Goal: Transaction & Acquisition: Purchase product/service

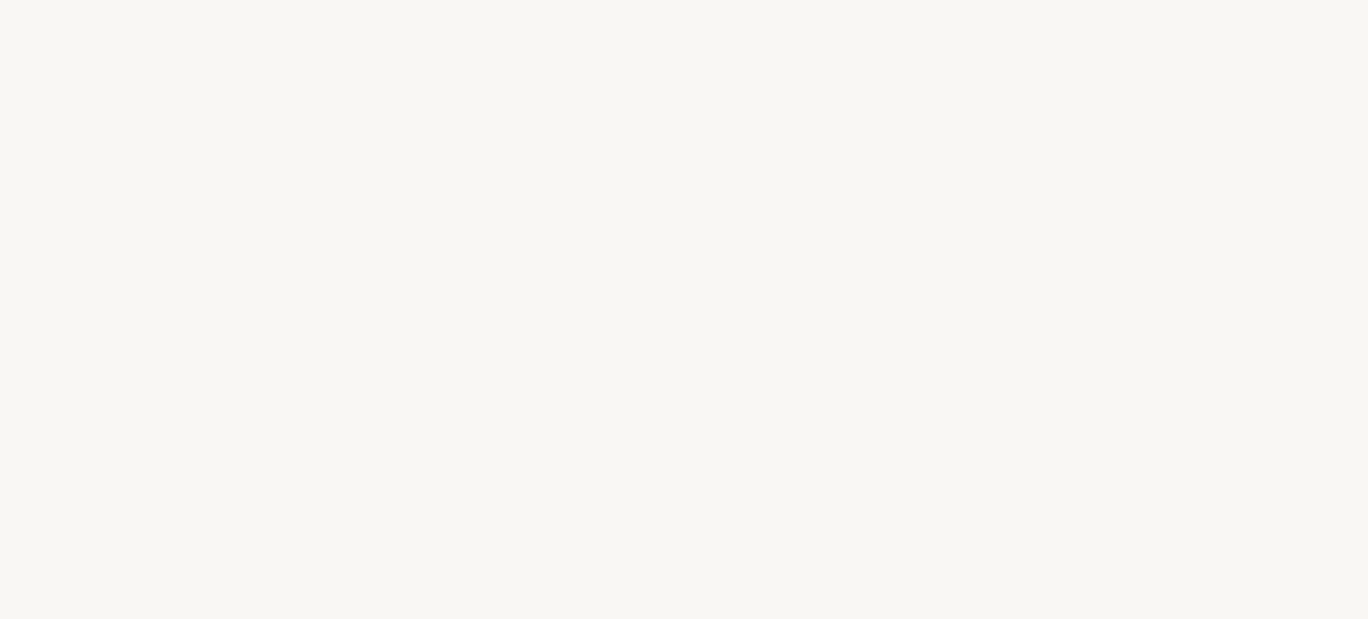
select select "DE"
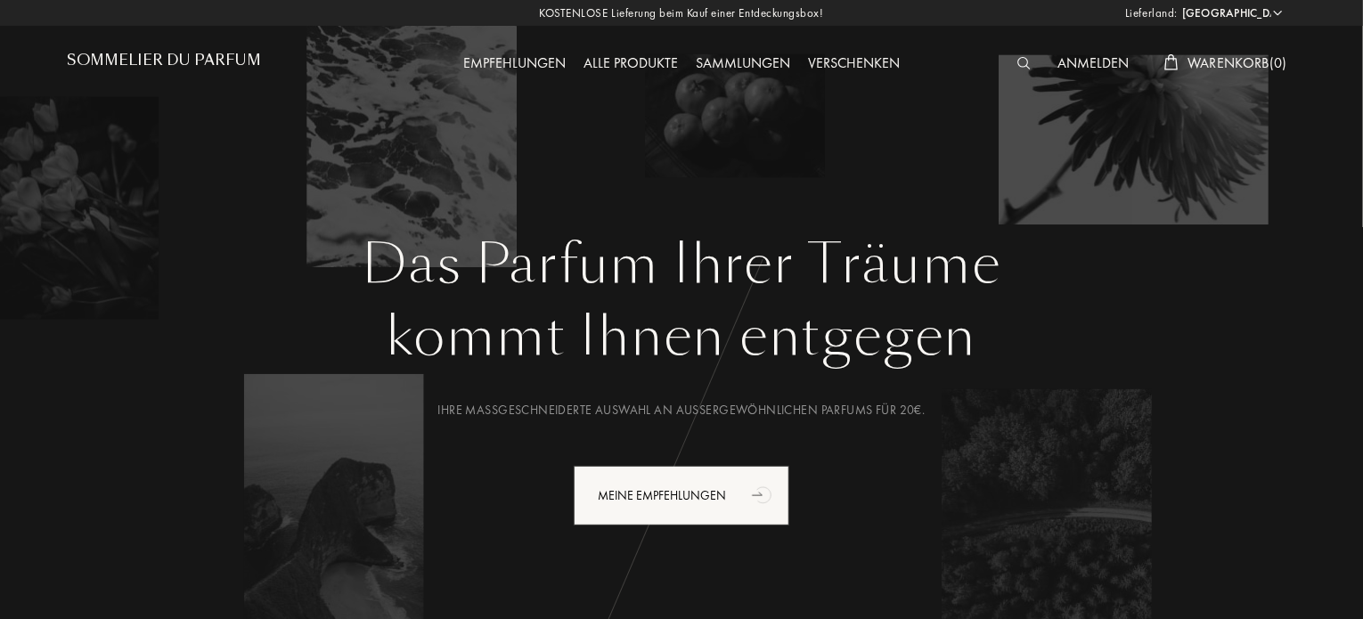
click at [1021, 61] on img at bounding box center [1023, 63] width 13 height 12
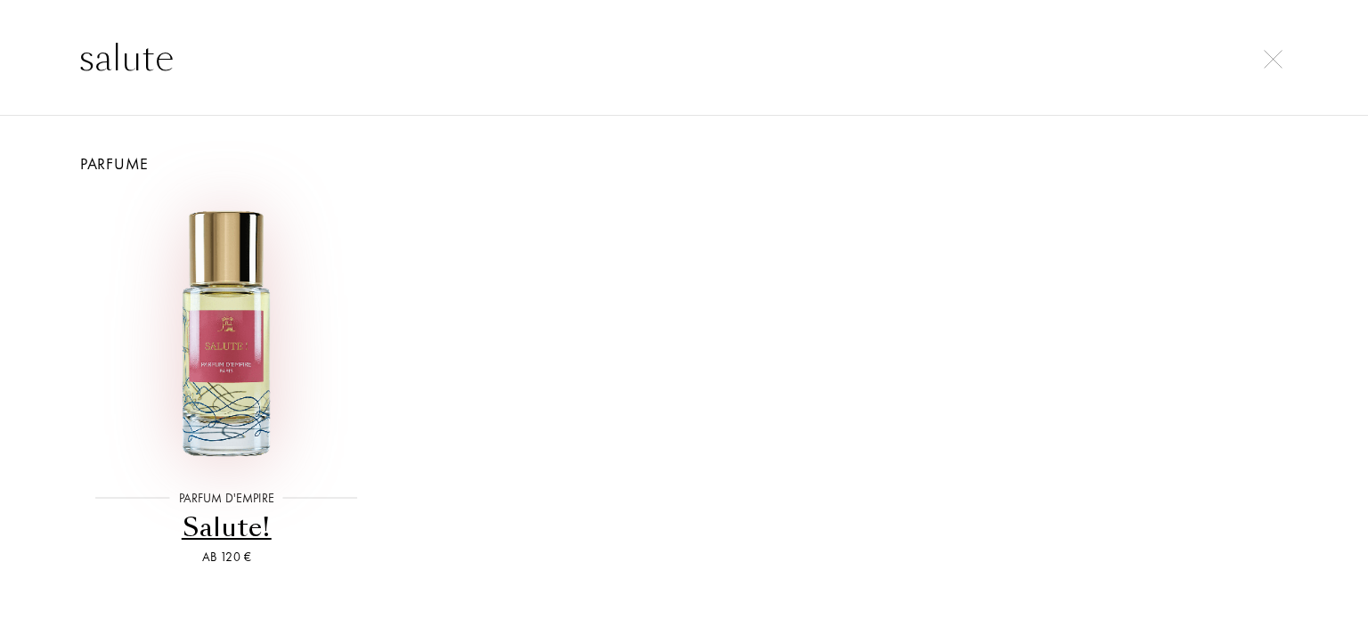
type input "salute"
click at [228, 338] on img at bounding box center [226, 332] width 274 height 274
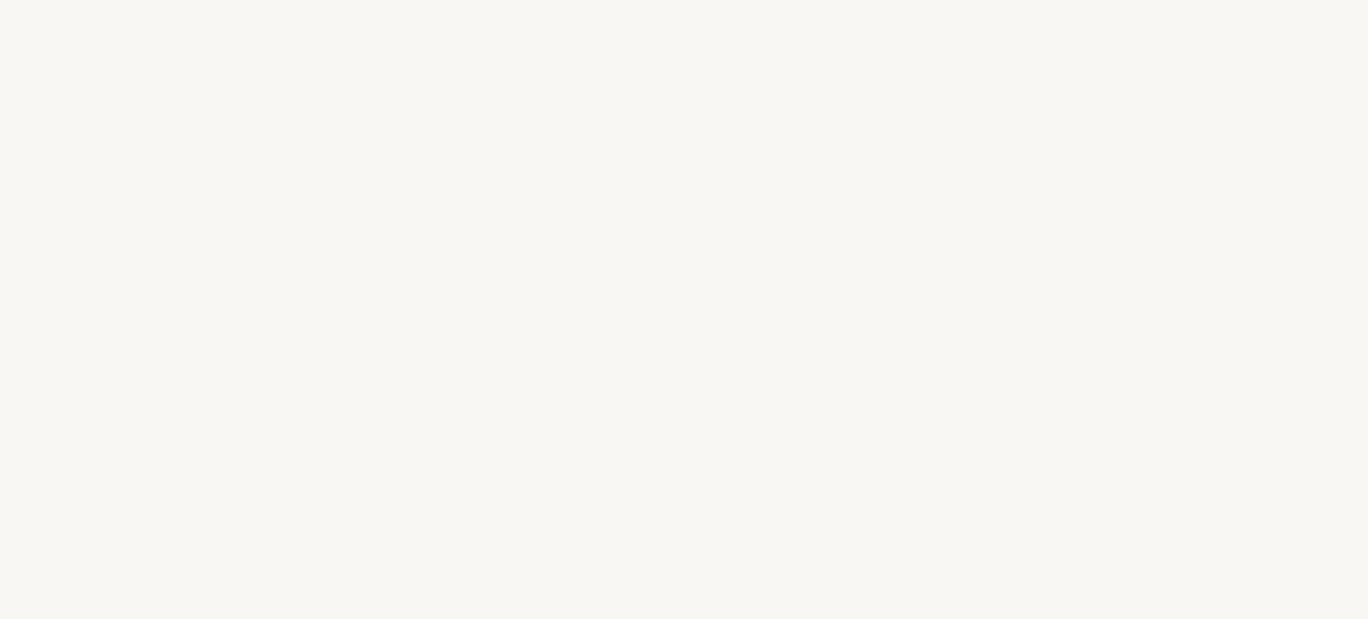
select select "DE"
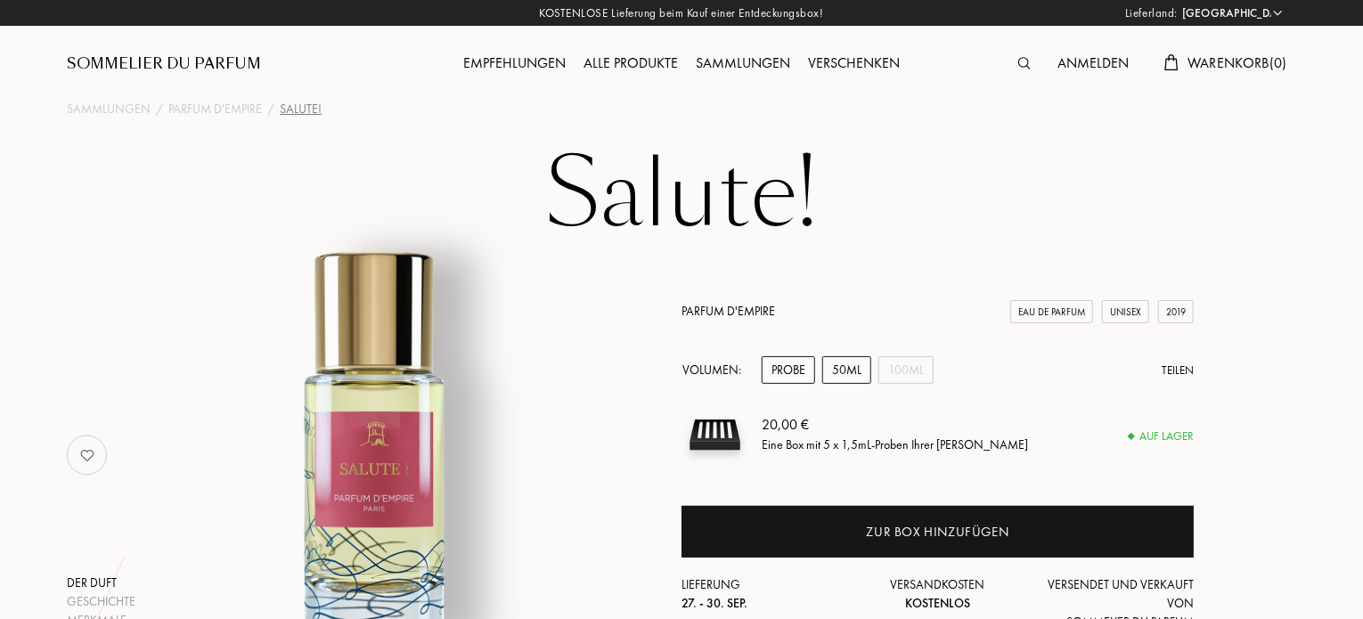
click at [851, 368] on div "50mL" at bounding box center [846, 370] width 49 height 28
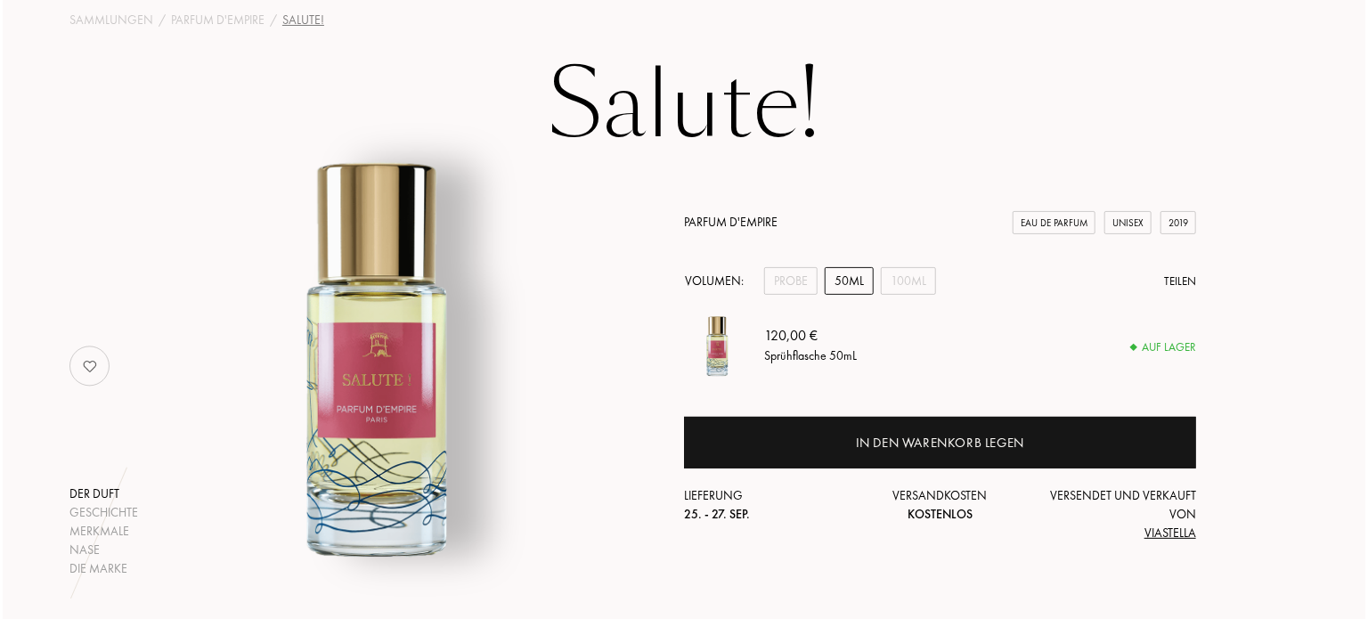
scroll to position [178, 0]
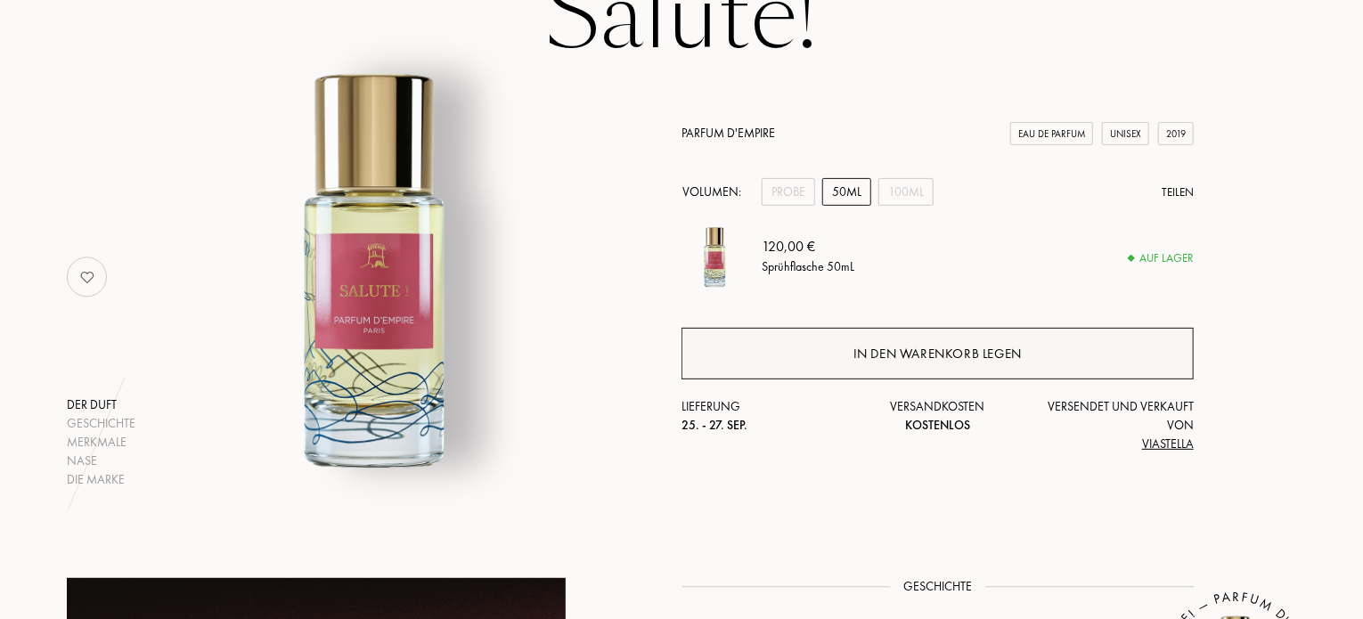
click at [950, 348] on div "In den Warenkorb legen" at bounding box center [937, 354] width 168 height 20
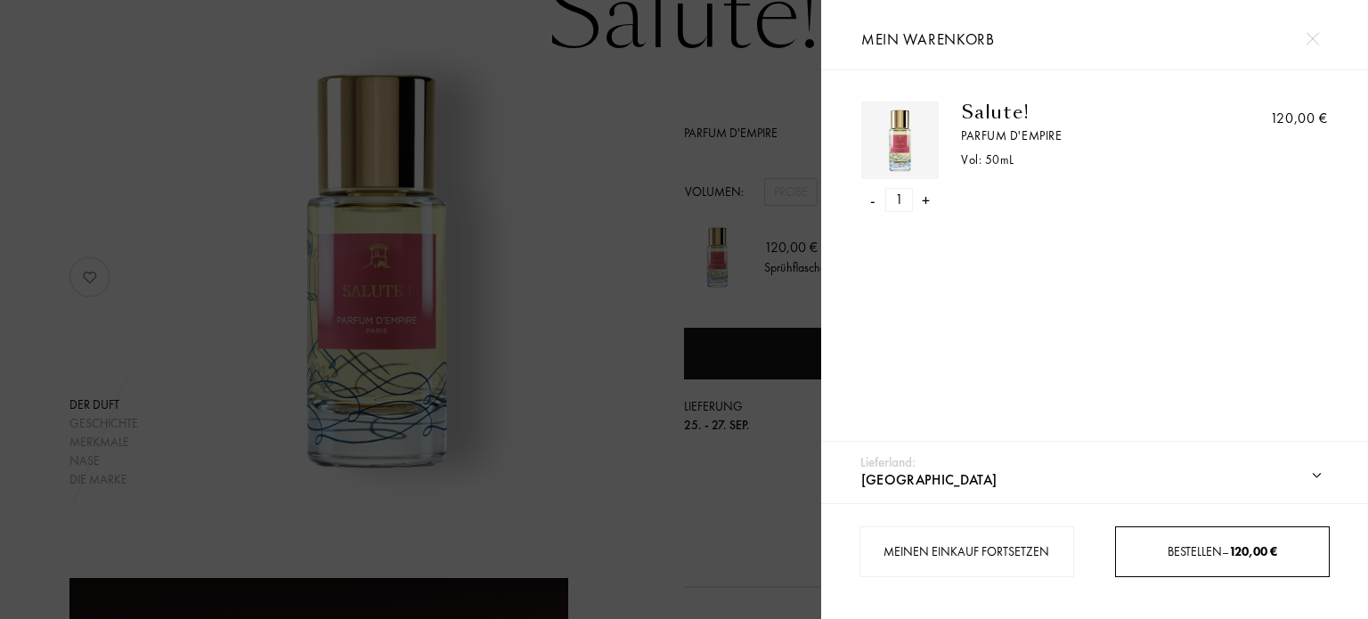
click at [1183, 542] on div "Bestellen – 120,00 €" at bounding box center [1222, 551] width 213 height 19
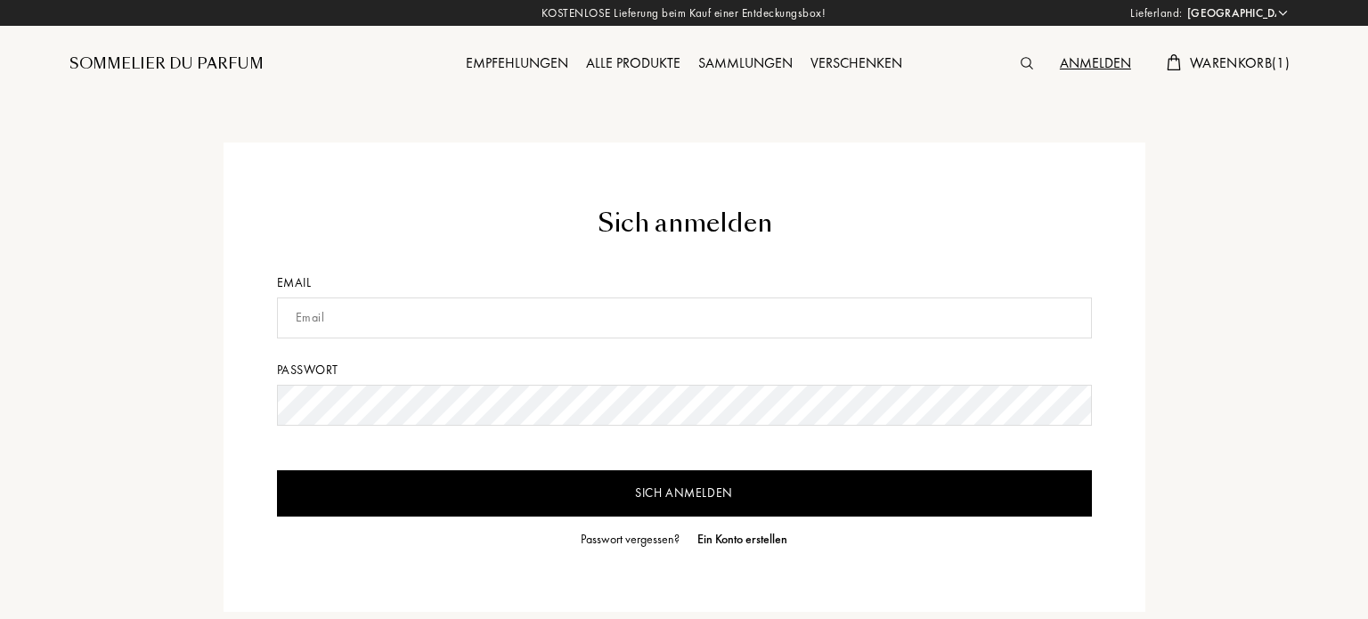
select select "DE"
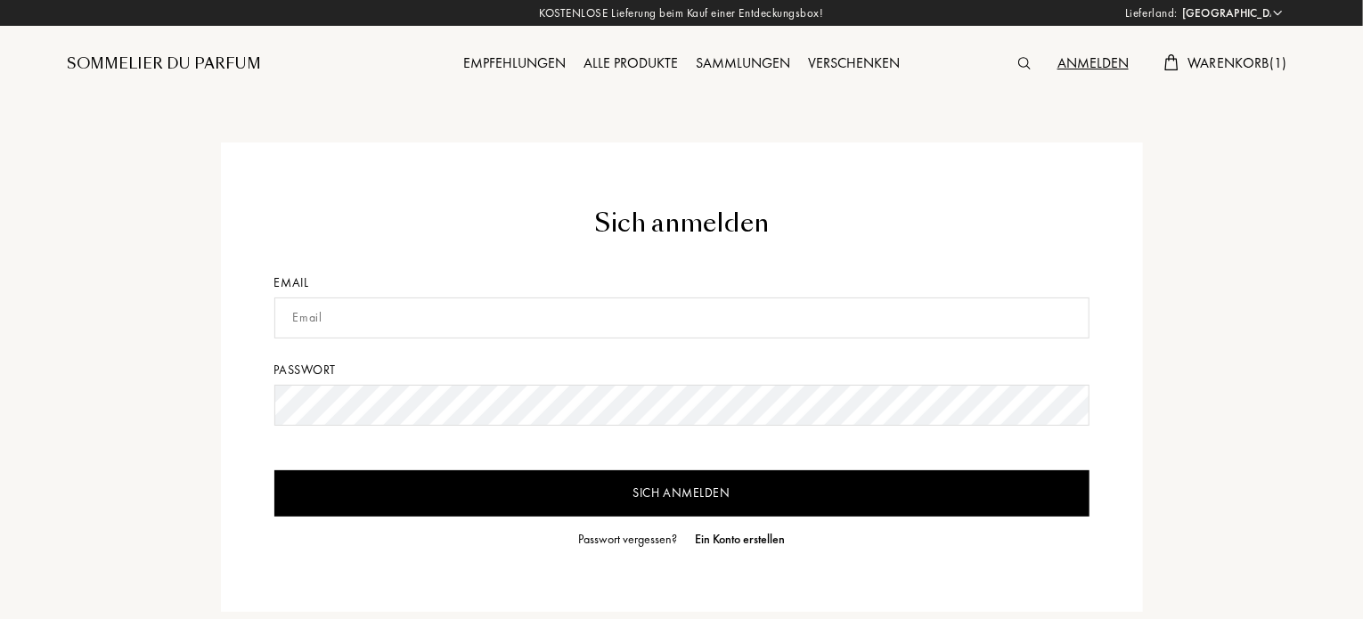
click at [295, 316] on input "text" at bounding box center [681, 317] width 815 height 41
type input "[EMAIL_ADDRESS][DOMAIN_NAME]"
click at [868, 492] on input "Sich anmelden" at bounding box center [681, 493] width 815 height 46
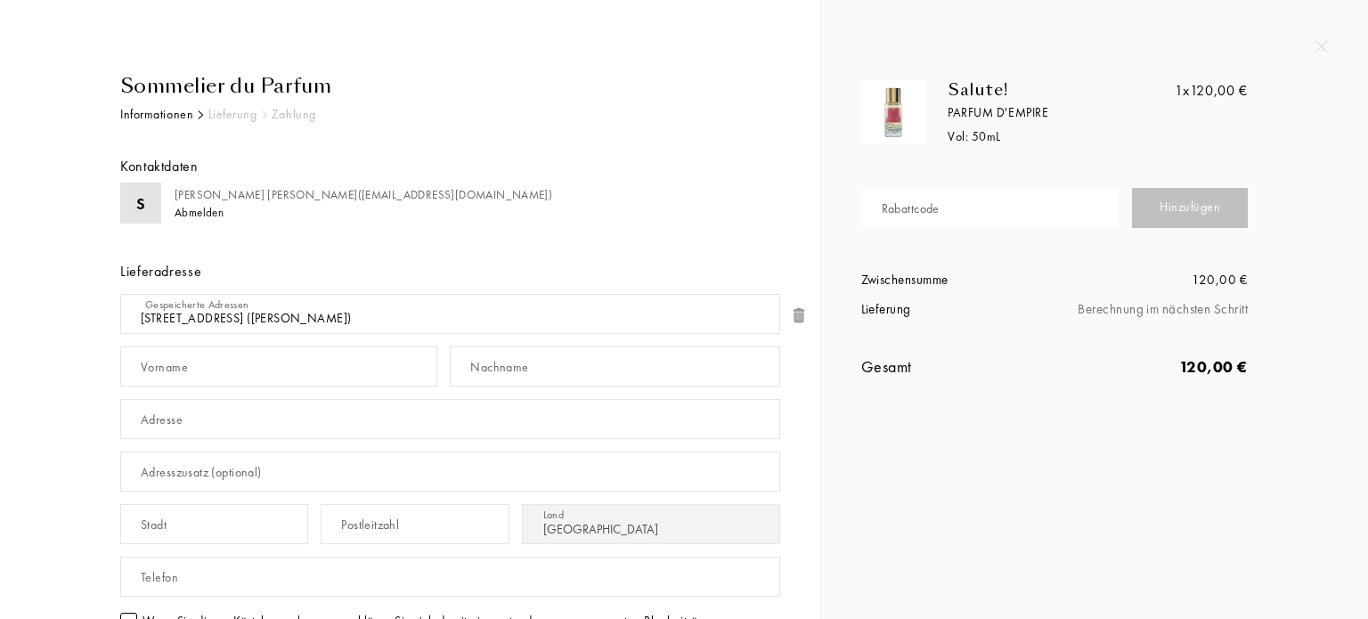
select select "DE"
click at [160, 360] on div "Vorname" at bounding box center [164, 367] width 47 height 19
type input "[PERSON_NAME]"
type input "[STREET_ADDRESS]"
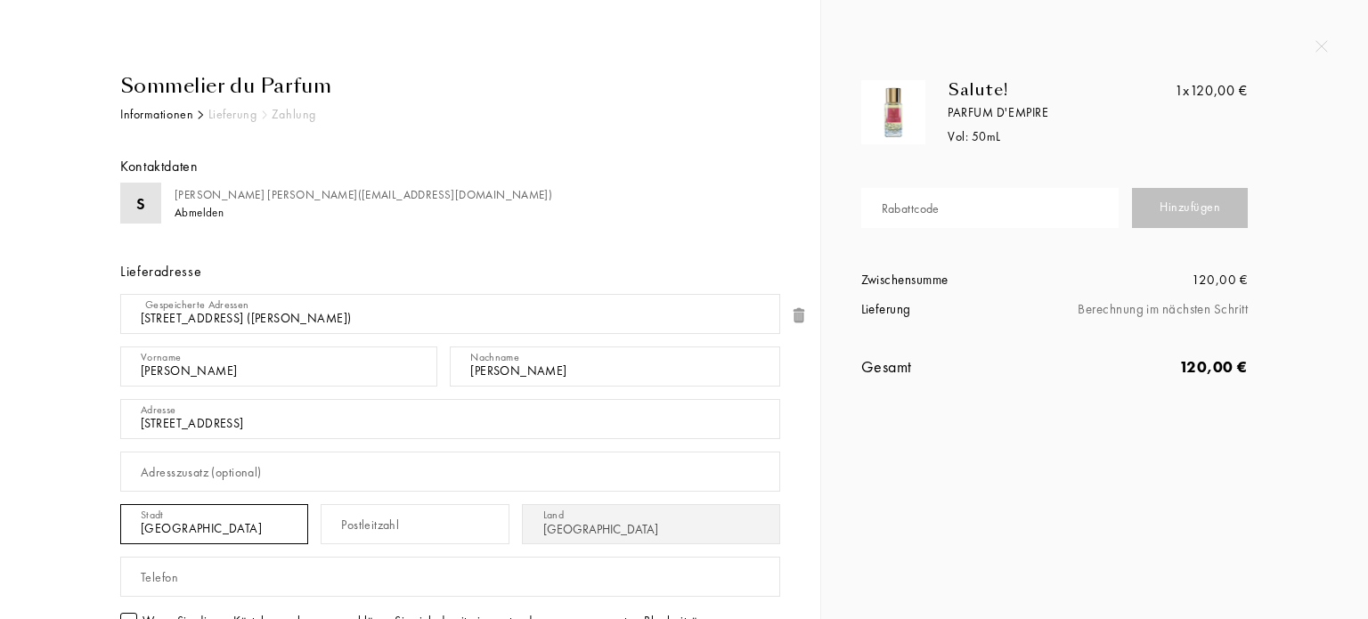
type input "[GEOGRAPHIC_DATA]"
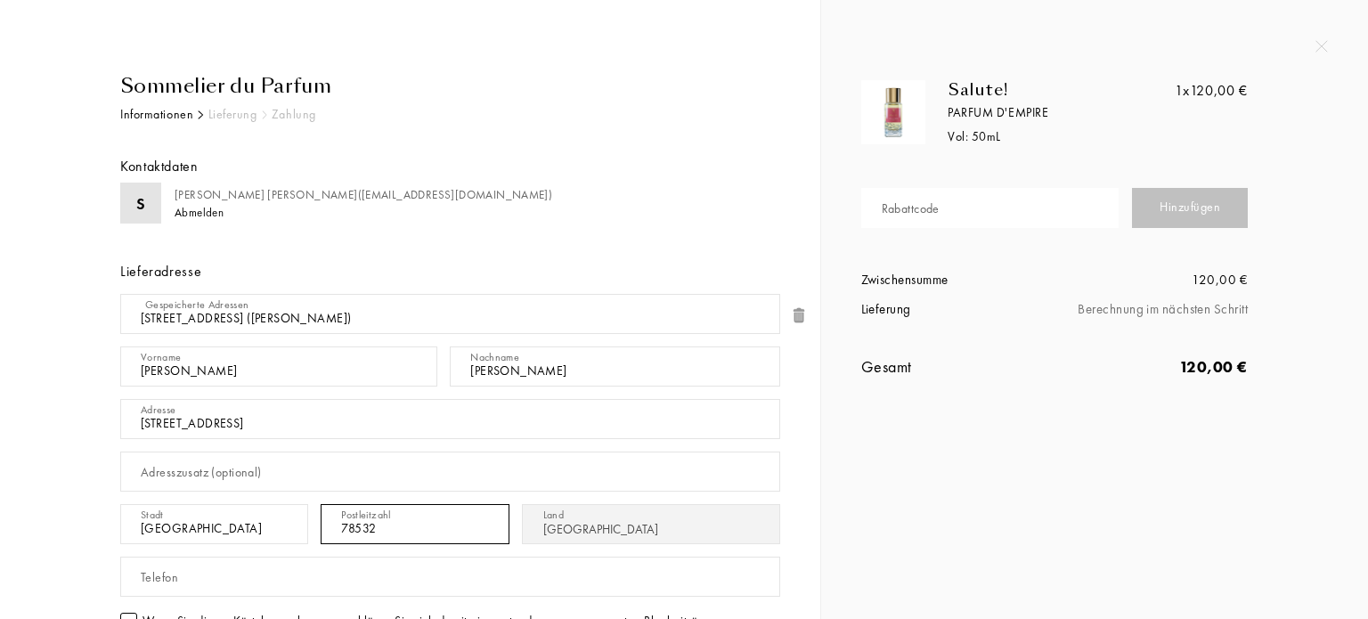
type input "78532"
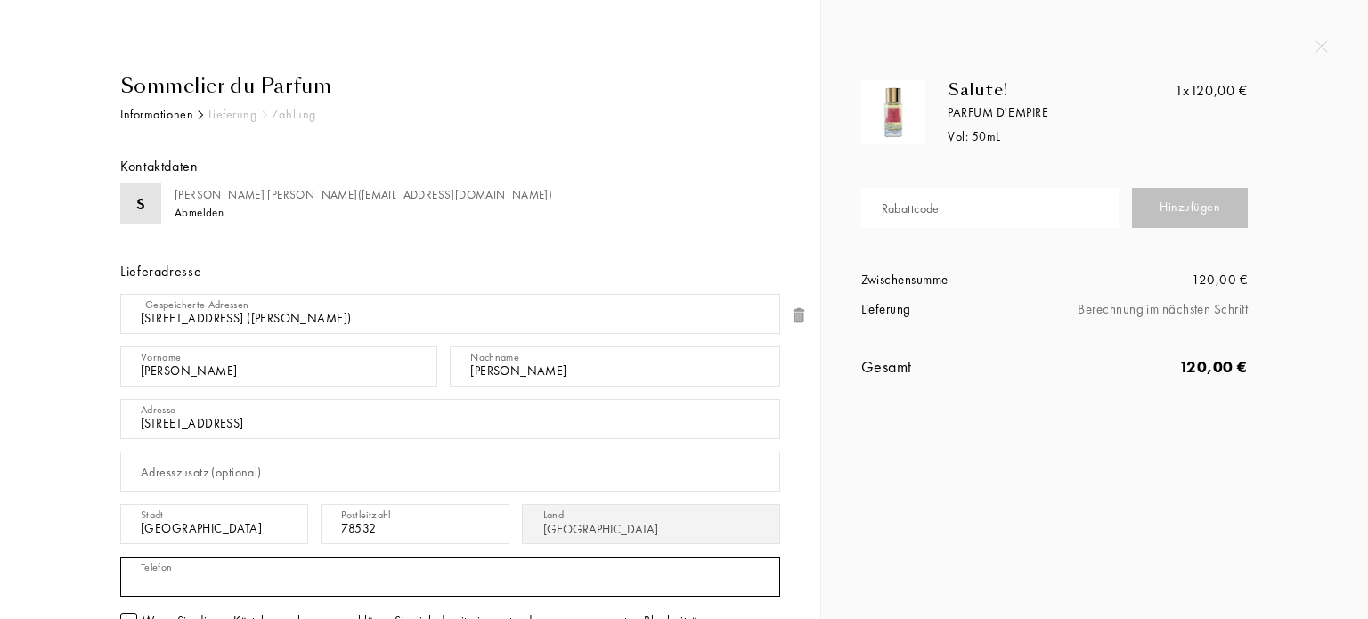
click at [197, 586] on input "text" at bounding box center [450, 577] width 660 height 40
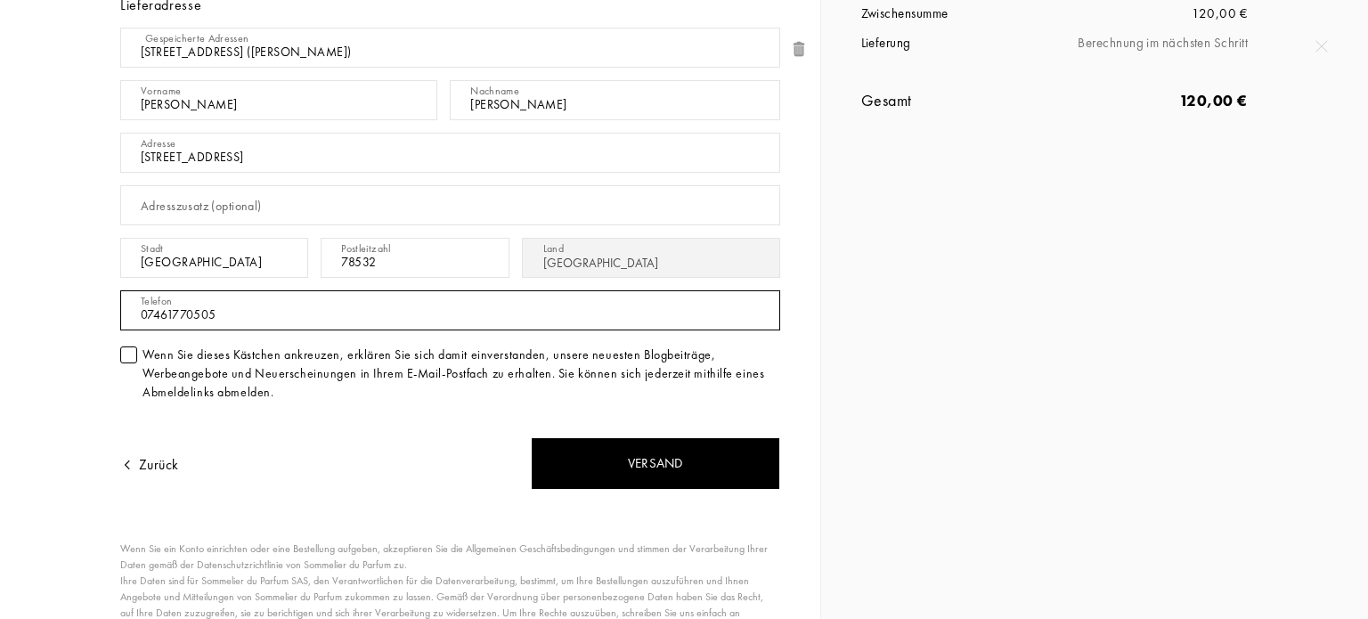
scroll to position [267, 0]
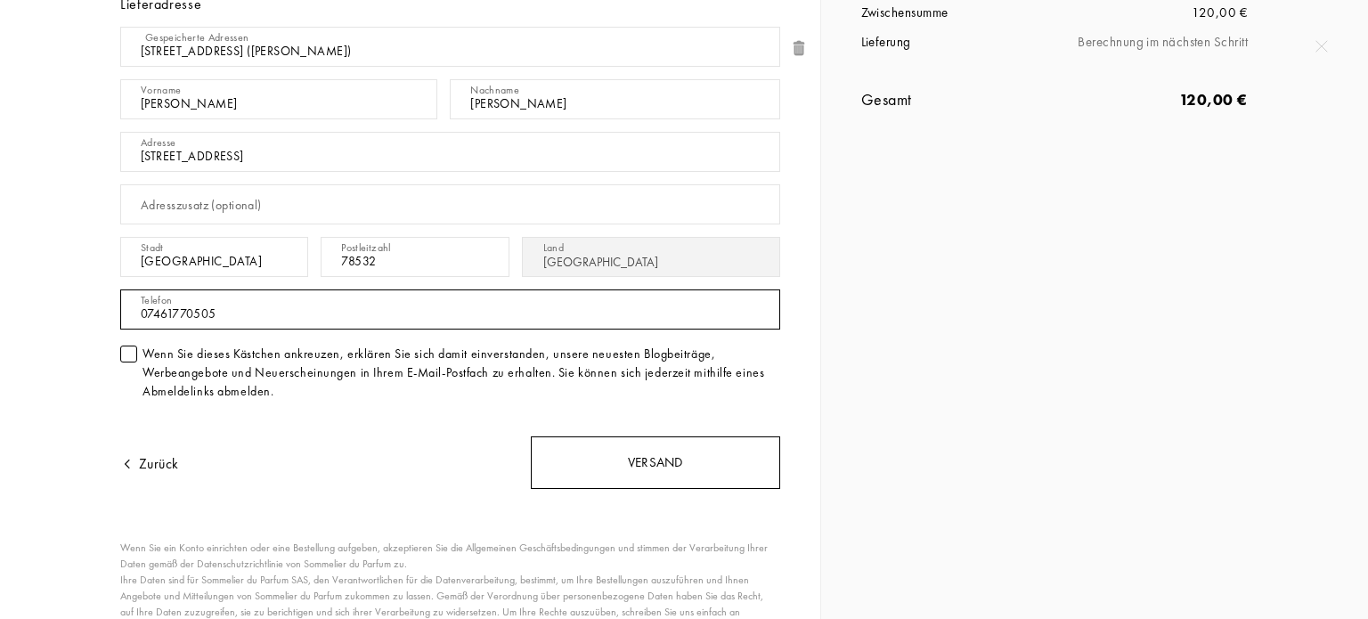
type input "07461770505"
click at [651, 459] on div "Versand" at bounding box center [655, 462] width 249 height 53
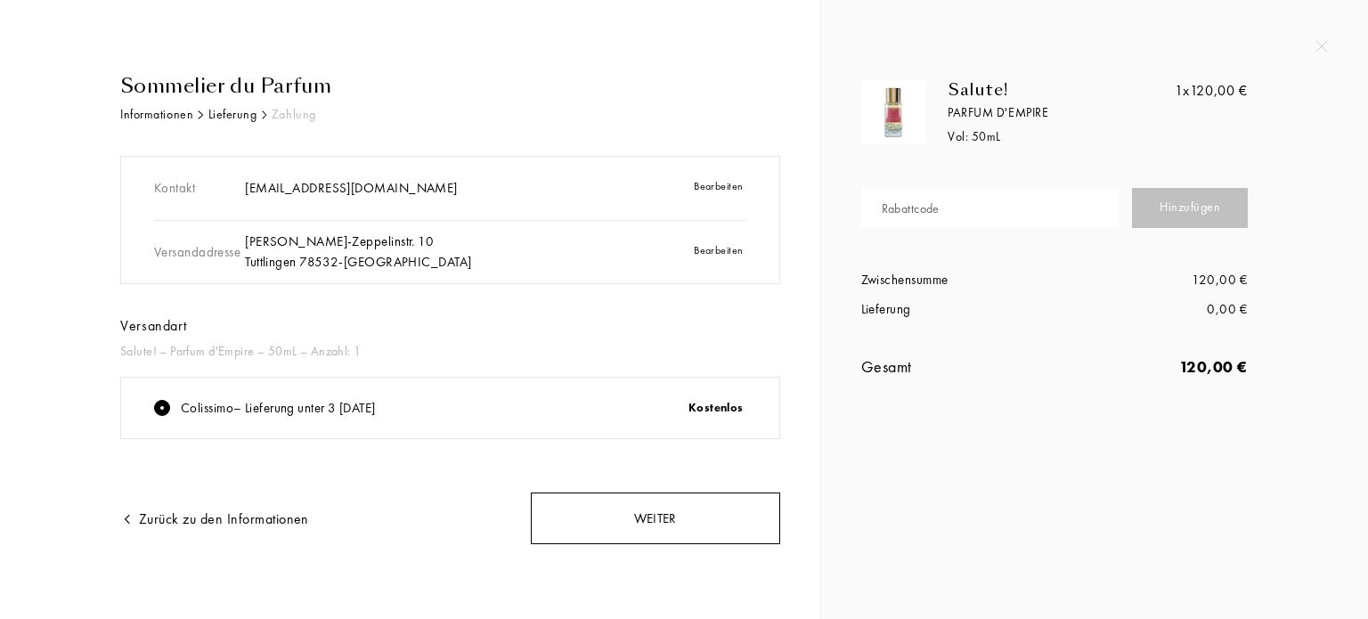
click at [668, 512] on div "Weiter" at bounding box center [655, 519] width 249 height 53
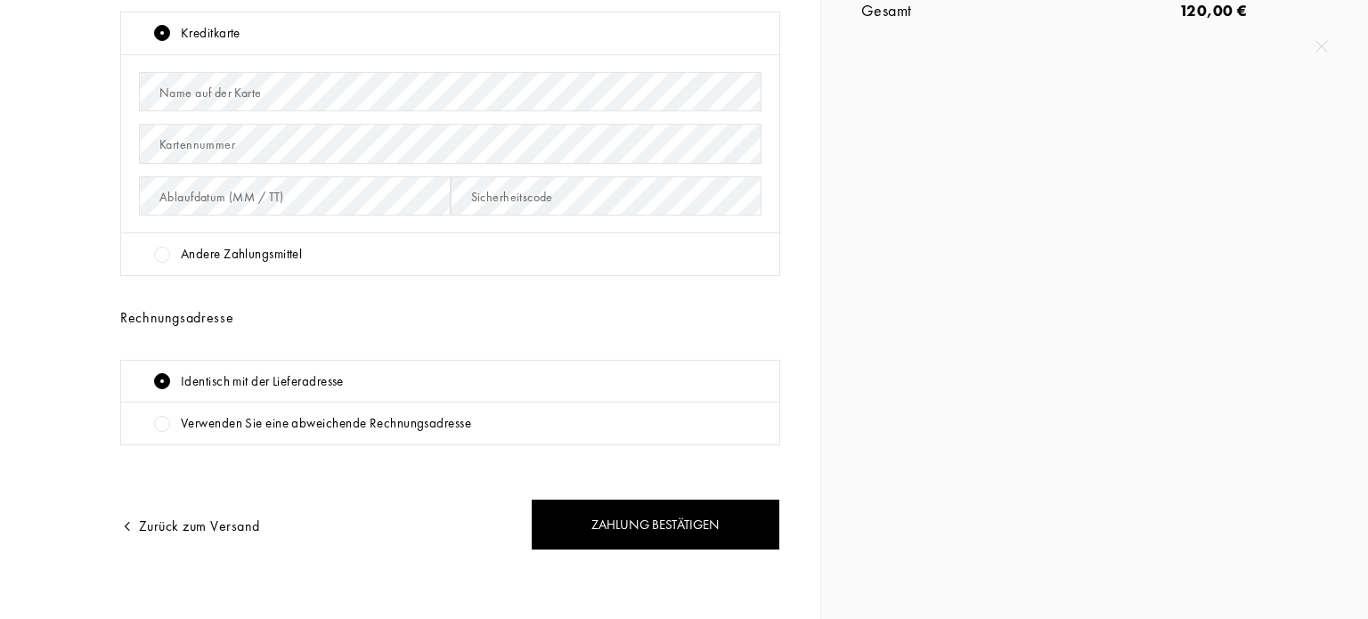
scroll to position [362, 0]
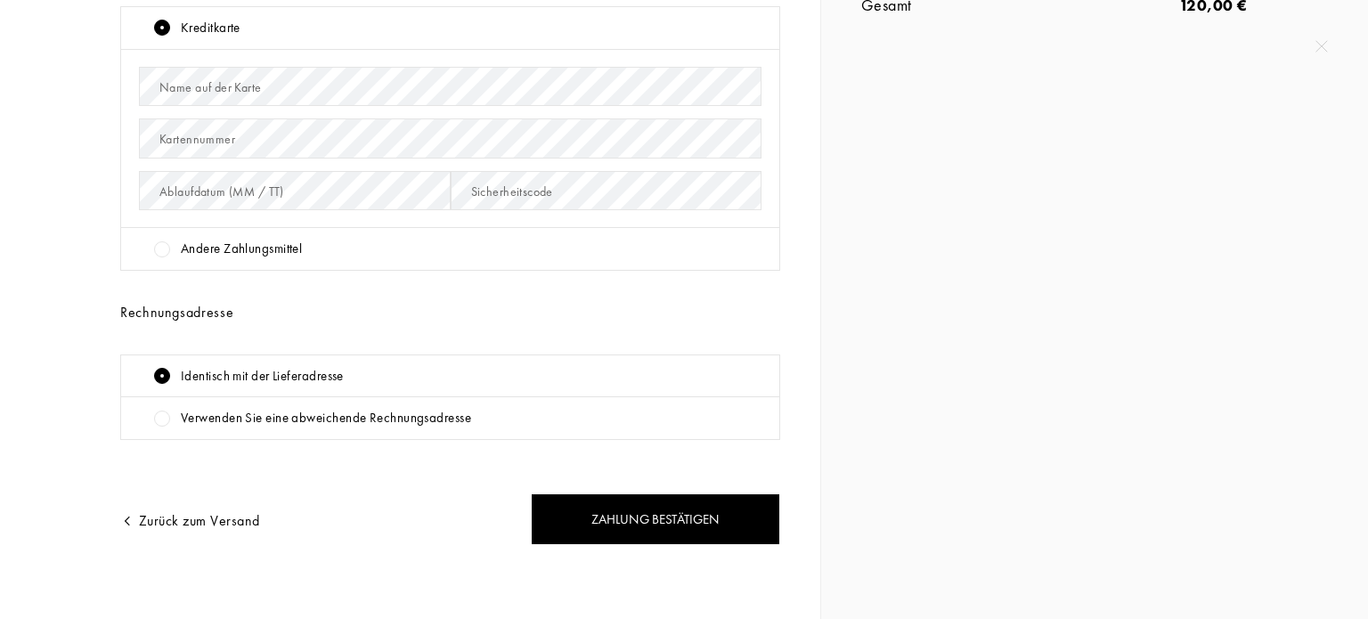
click at [162, 247] on div at bounding box center [162, 249] width 16 height 16
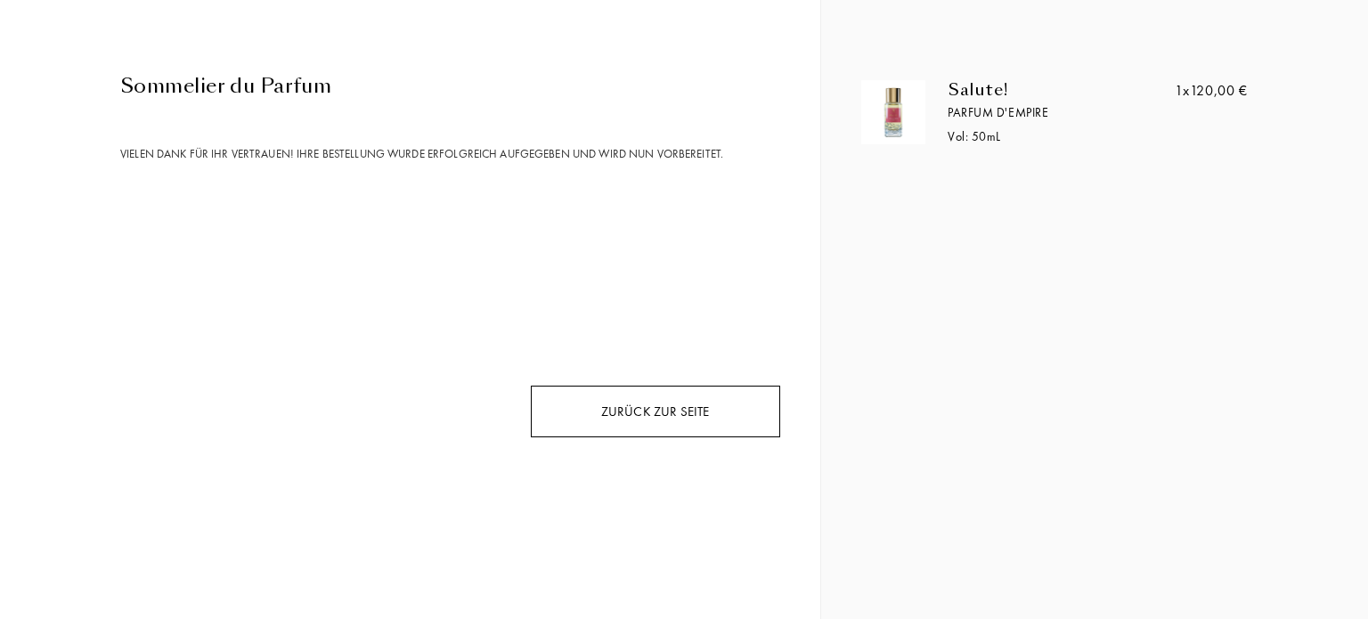
click at [662, 412] on div "Zurück zur Seite" at bounding box center [655, 412] width 249 height 53
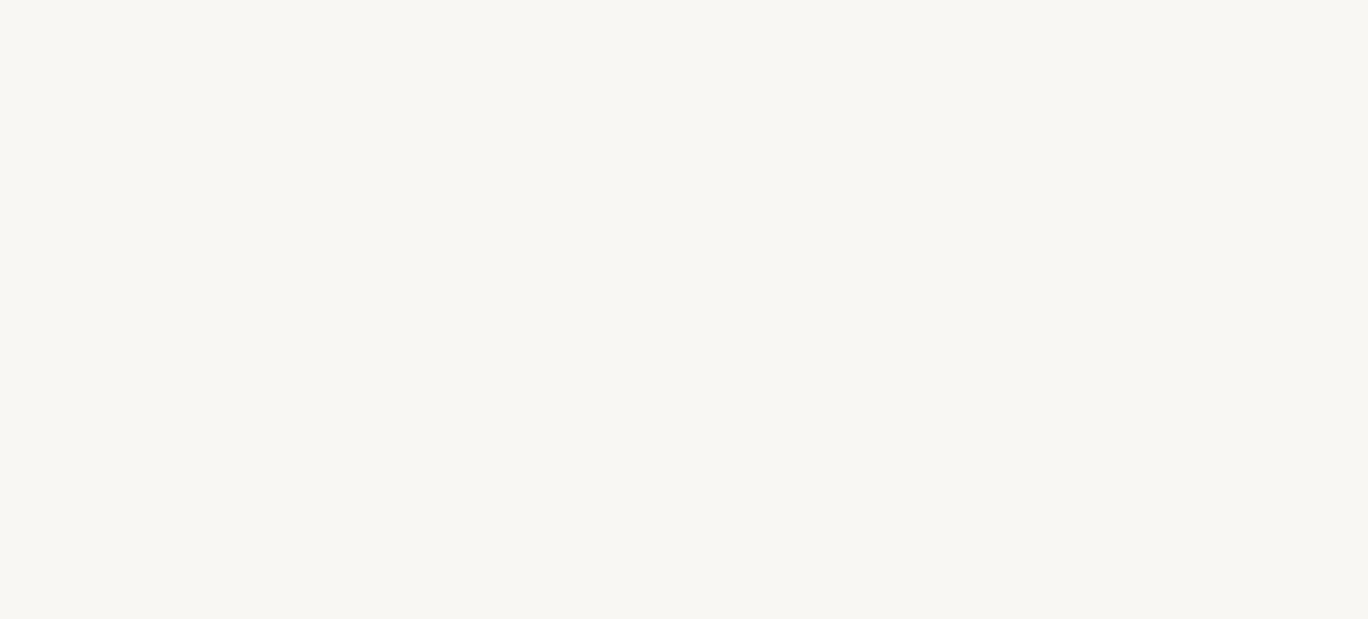
select select "DE"
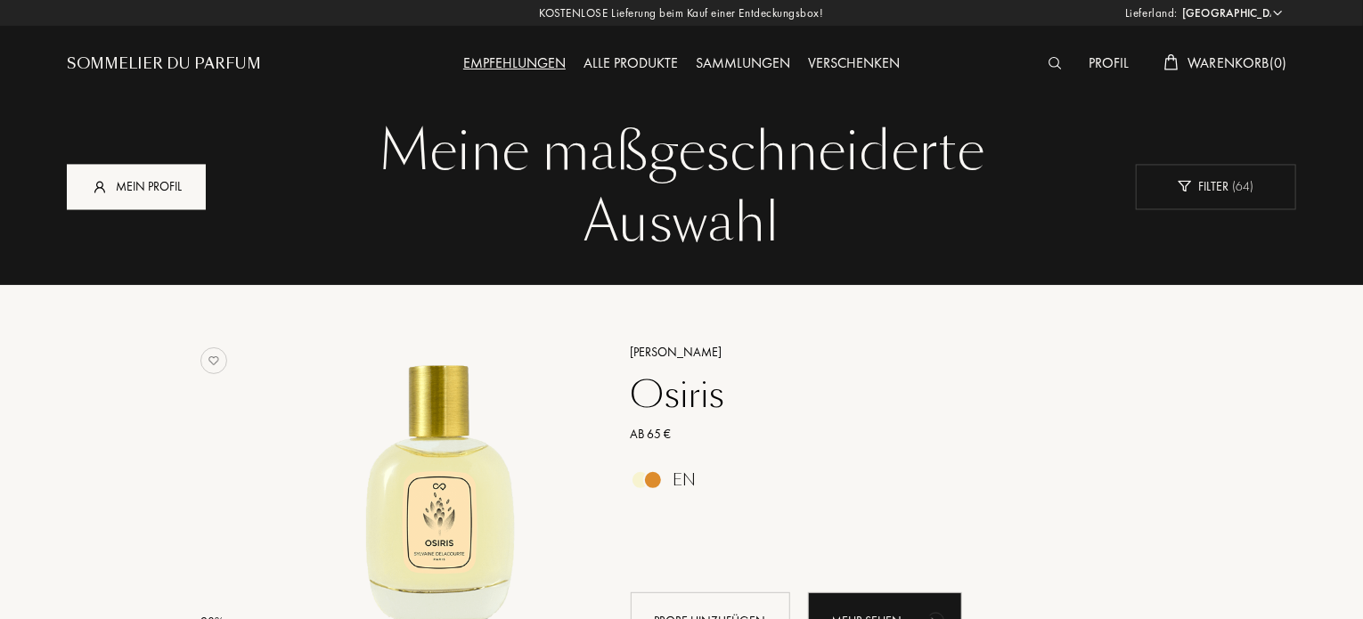
click at [145, 181] on div "Mein Profil" at bounding box center [136, 186] width 139 height 45
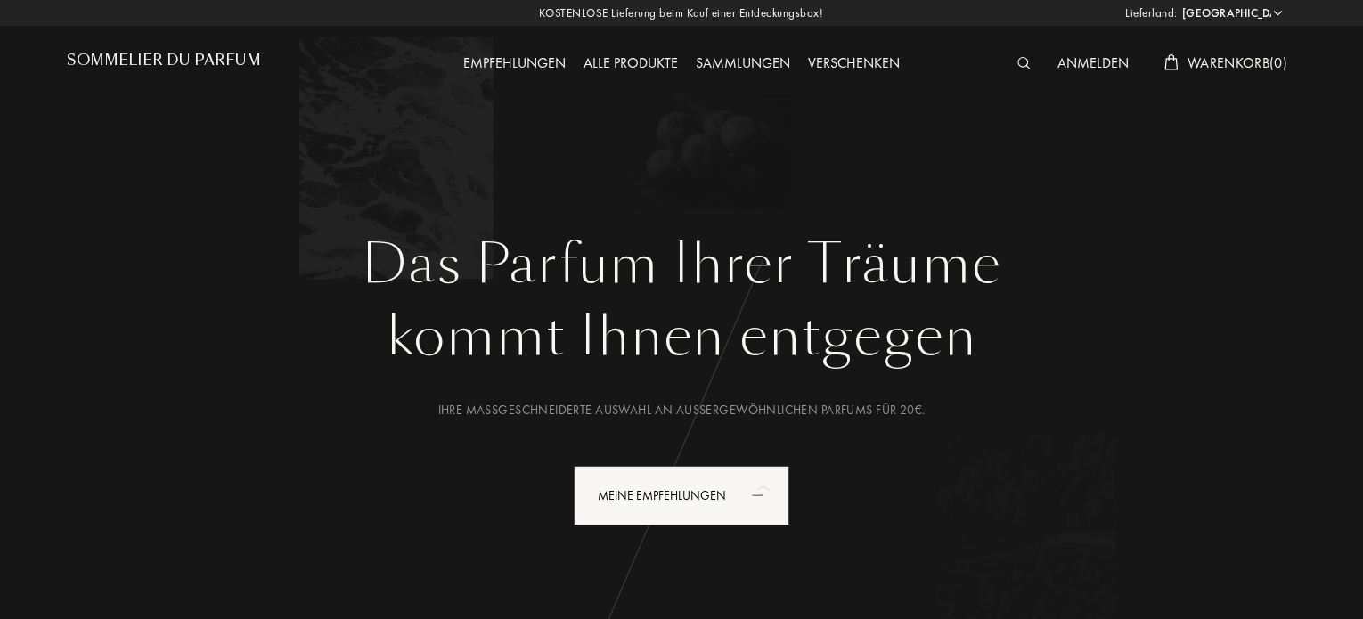
select select "DE"
